Goal: Task Accomplishment & Management: Use online tool/utility

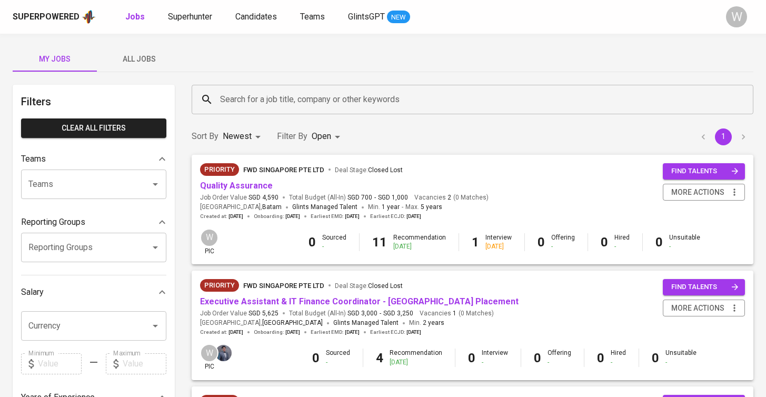
click at [133, 57] on span "All Jobs" at bounding box center [139, 59] width 72 height 13
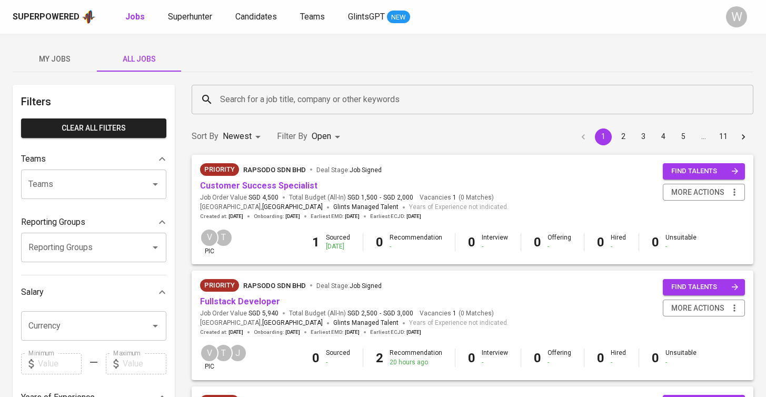
click at [225, 99] on input "Search for a job title, company or other keywords" at bounding box center [474, 99] width 515 height 20
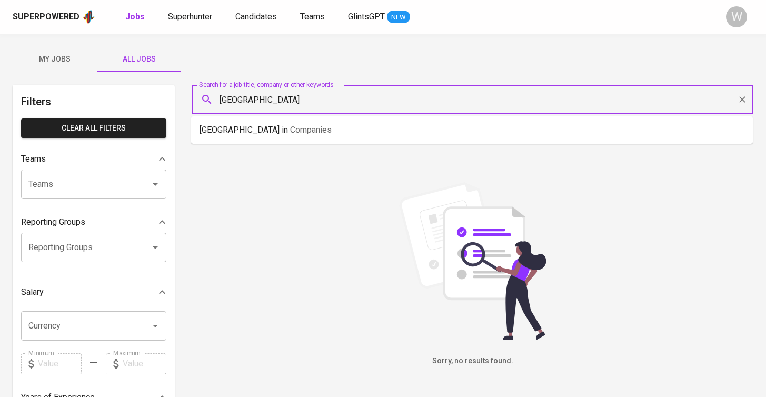
type input "[GEOGRAPHIC_DATA]"
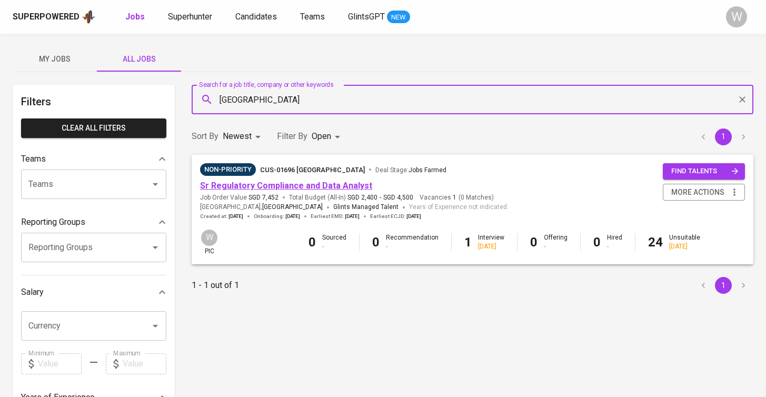
click at [221, 187] on link "Sr Regulatory Compliance and Data Analyst" at bounding box center [286, 186] width 172 height 10
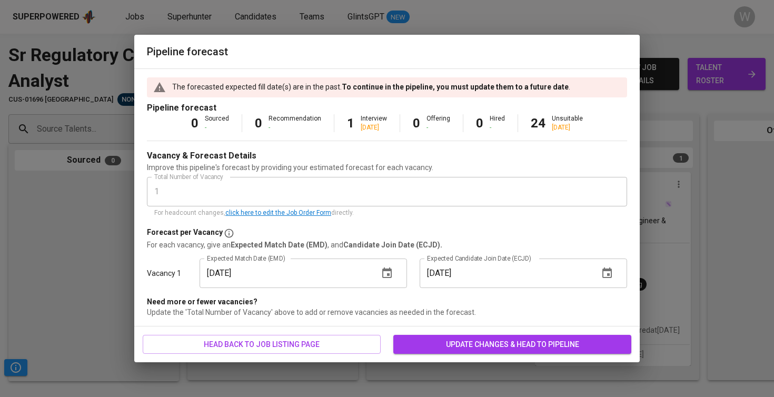
scroll to position [0, 123]
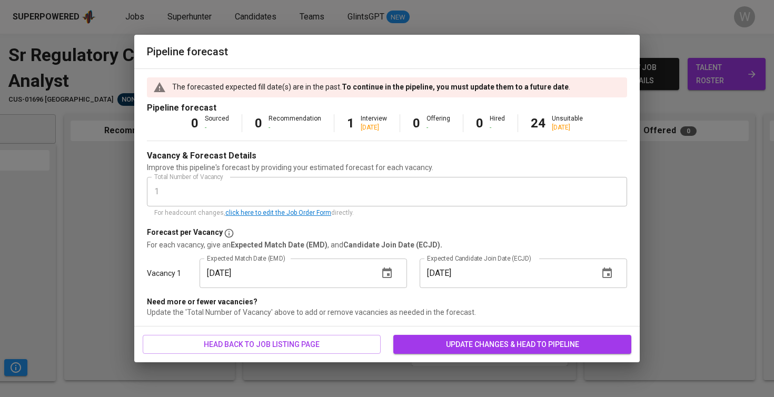
click at [472, 278] on input "[DATE]" at bounding box center [505, 272] width 171 height 29
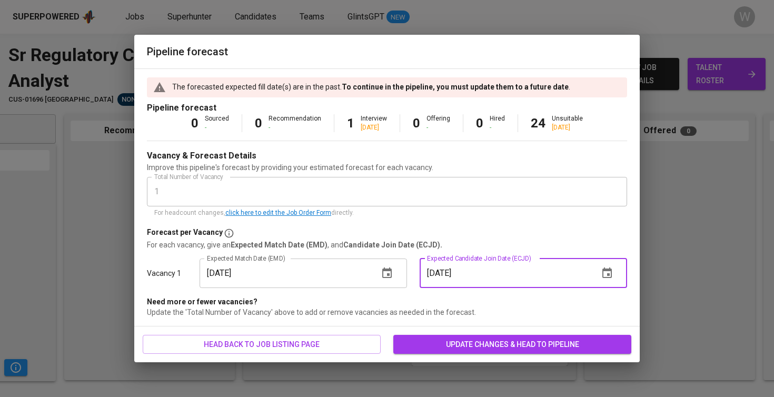
click at [227, 272] on input "[DATE]" at bounding box center [285, 272] width 171 height 29
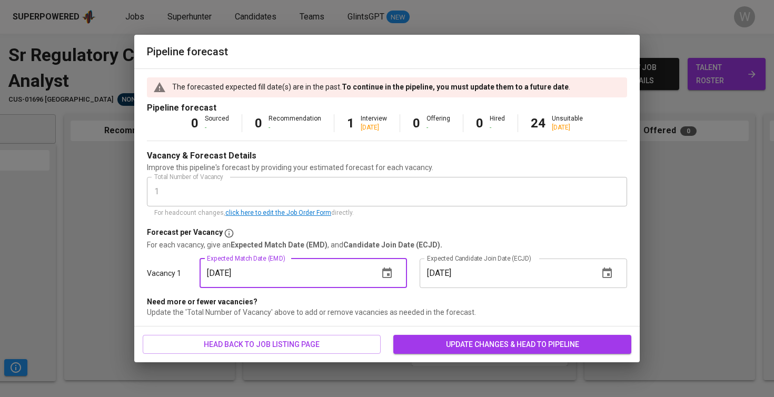
click at [217, 274] on input "[DATE]" at bounding box center [285, 272] width 171 height 29
type input "[DATE]"
click at [279, 248] on b "Expected Match Date (EMD)" at bounding box center [279, 245] width 97 height 8
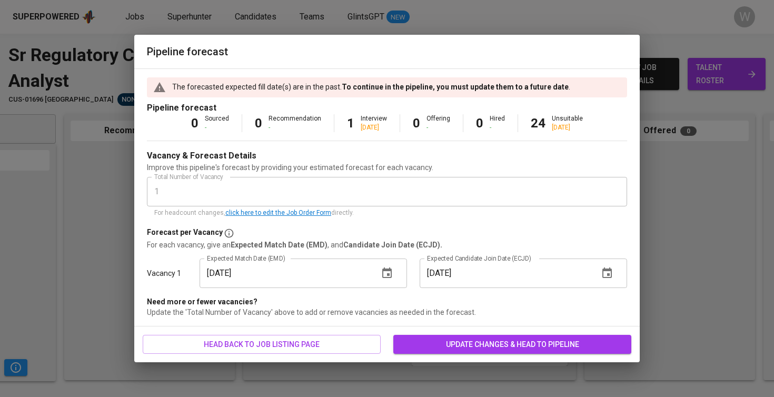
click at [435, 338] on span "update changes & head to pipeline" at bounding box center [512, 344] width 221 height 13
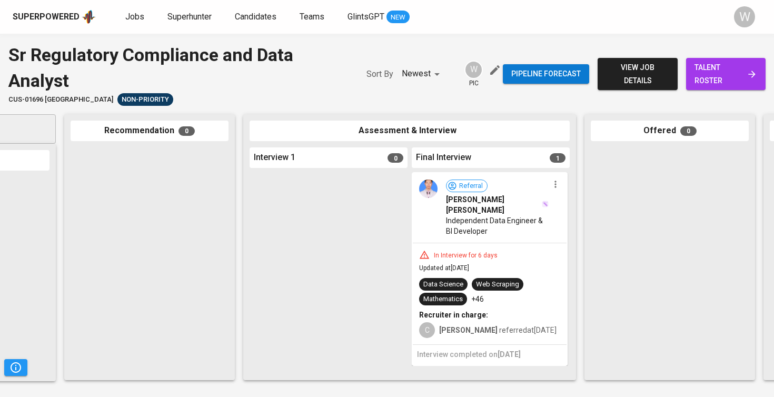
scroll to position [0, 0]
click at [716, 57] on div "Pipeline forecast view job details talent roster" at bounding box center [634, 74] width 263 height 64
click at [712, 71] on span "talent roster" at bounding box center [725, 74] width 63 height 26
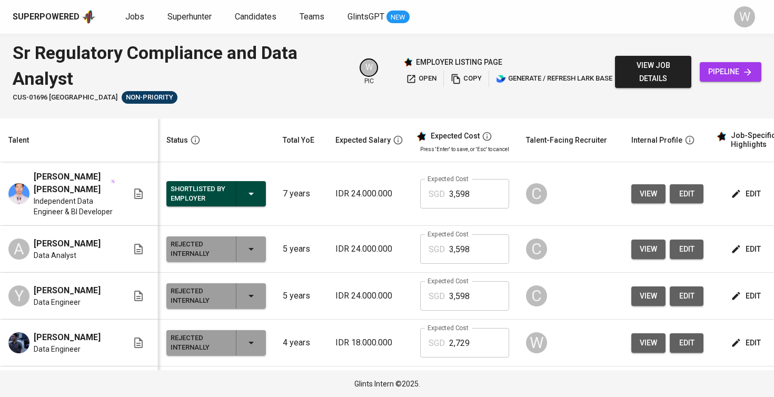
click at [740, 195] on span "edit" at bounding box center [747, 193] width 28 height 13
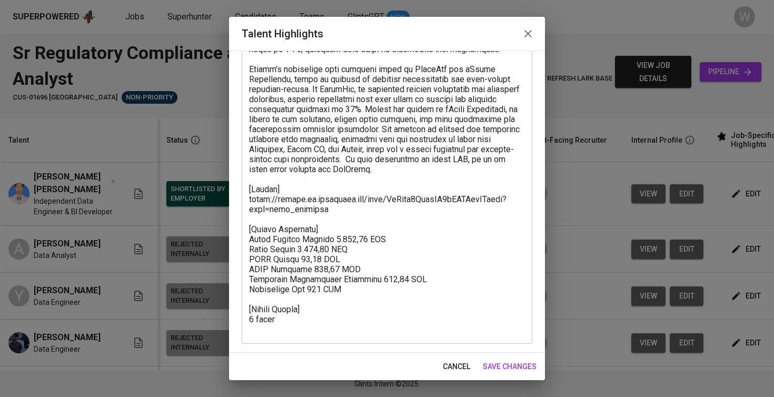
scroll to position [306, 0]
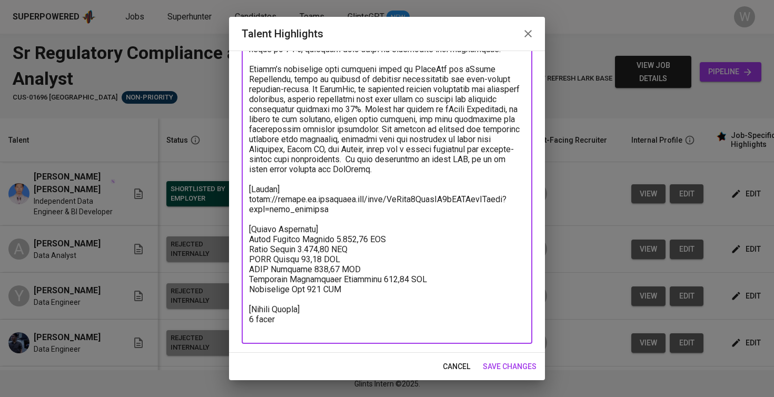
drag, startPoint x: 356, startPoint y: 302, endPoint x: 242, endPoint y: 244, distance: 128.3
click at [242, 244] on div "x Talent Highlights" at bounding box center [387, 74] width 291 height 540
click at [263, 256] on textarea at bounding box center [387, 74] width 276 height 520
click at [349, 300] on textarea at bounding box center [387, 74] width 276 height 520
drag, startPoint x: 348, startPoint y: 300, endPoint x: 249, endPoint y: 253, distance: 109.5
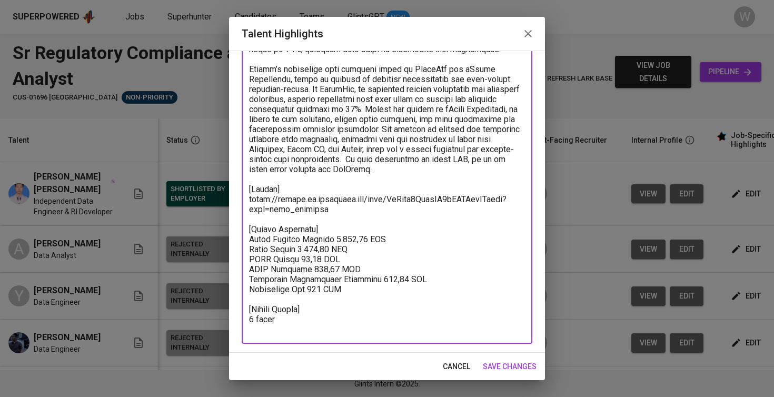
click at [249, 253] on textarea at bounding box center [387, 74] width 276 height 520
click at [506, 363] on span "save changes" at bounding box center [510, 366] width 54 height 13
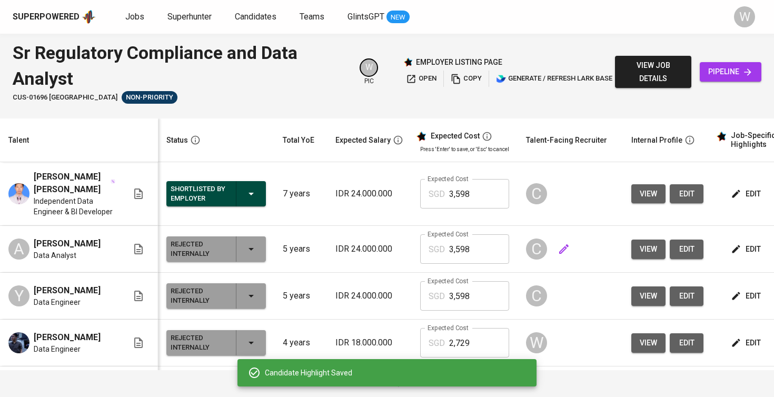
scroll to position [0, 0]
